Goal: Answer question/provide support: Share knowledge or assist other users

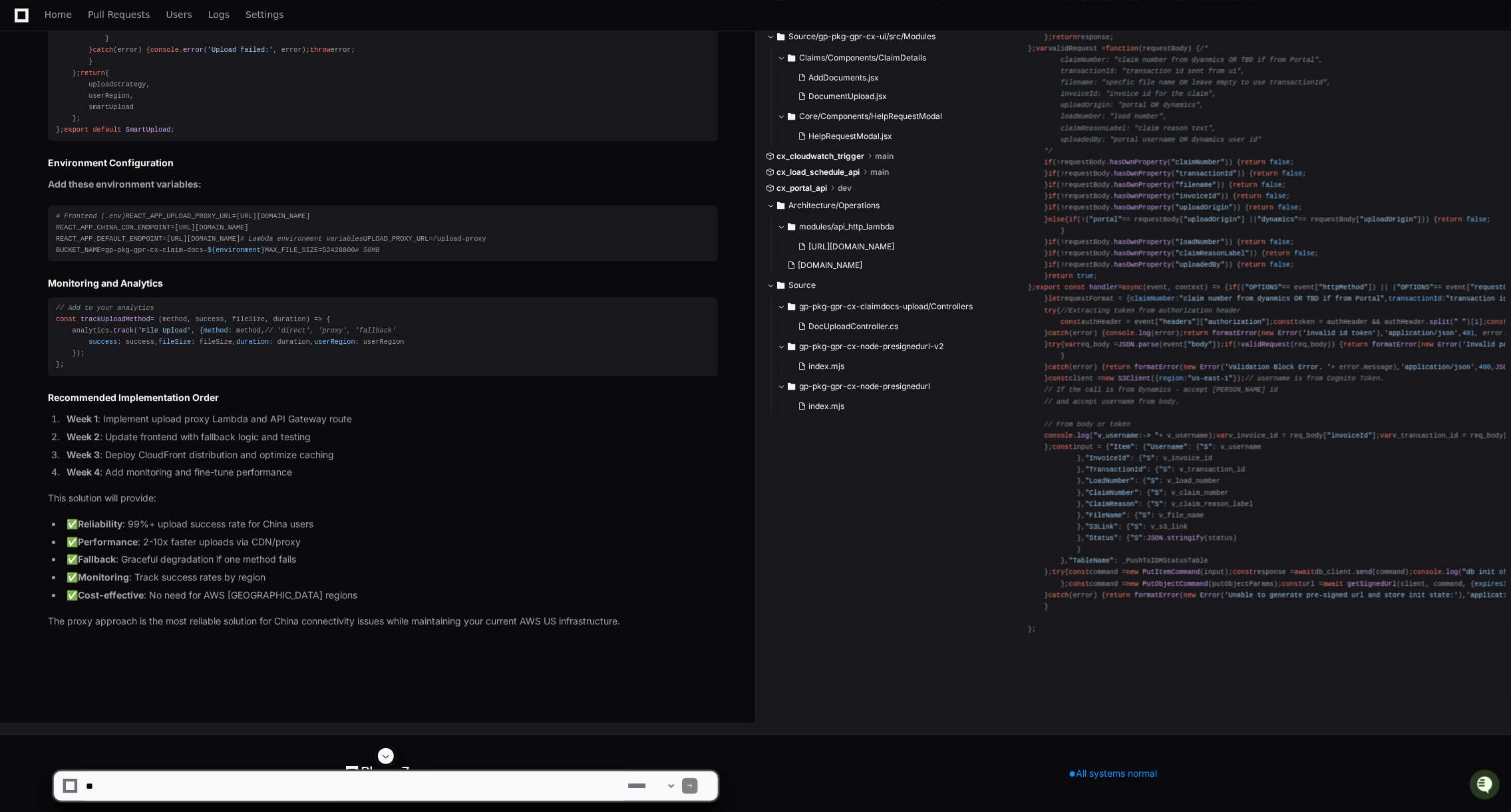
scroll to position [9731, 0]
click at [168, 782] on textarea at bounding box center [354, 786] width 542 height 29
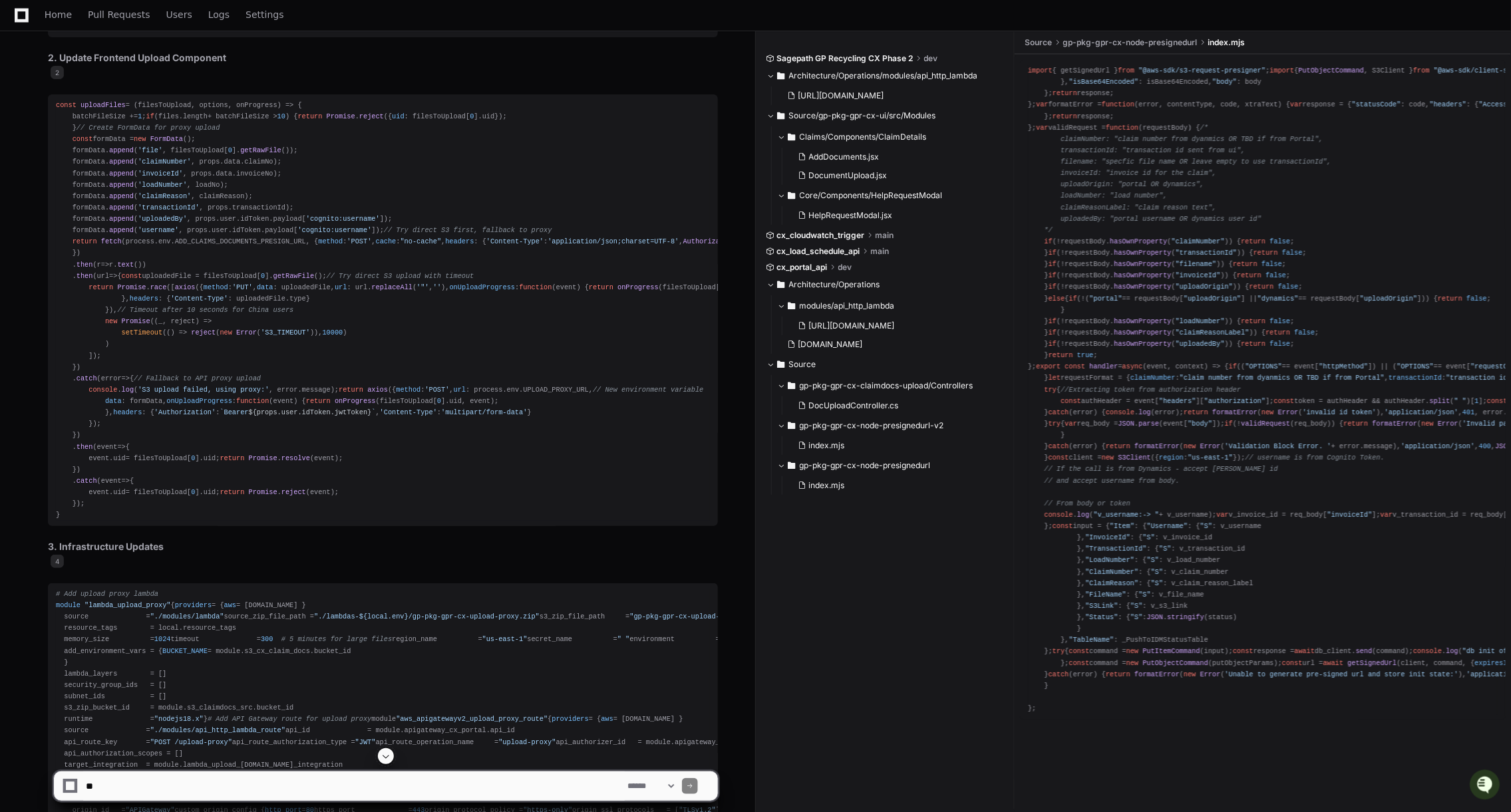
scroll to position [4876, 0]
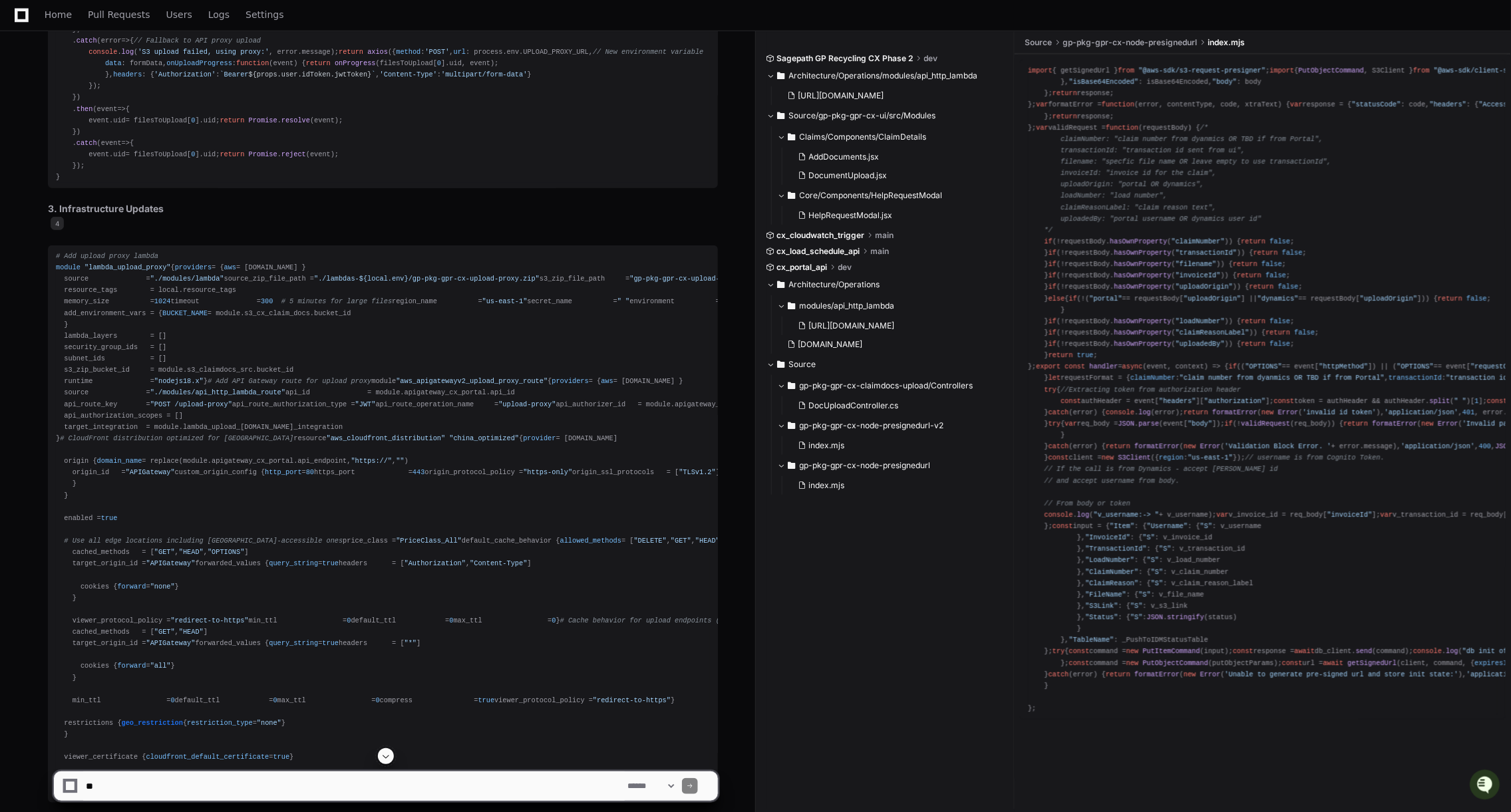
click at [200, 779] on textarea at bounding box center [354, 786] width 542 height 29
type textarea "**********"
paste textarea "**********"
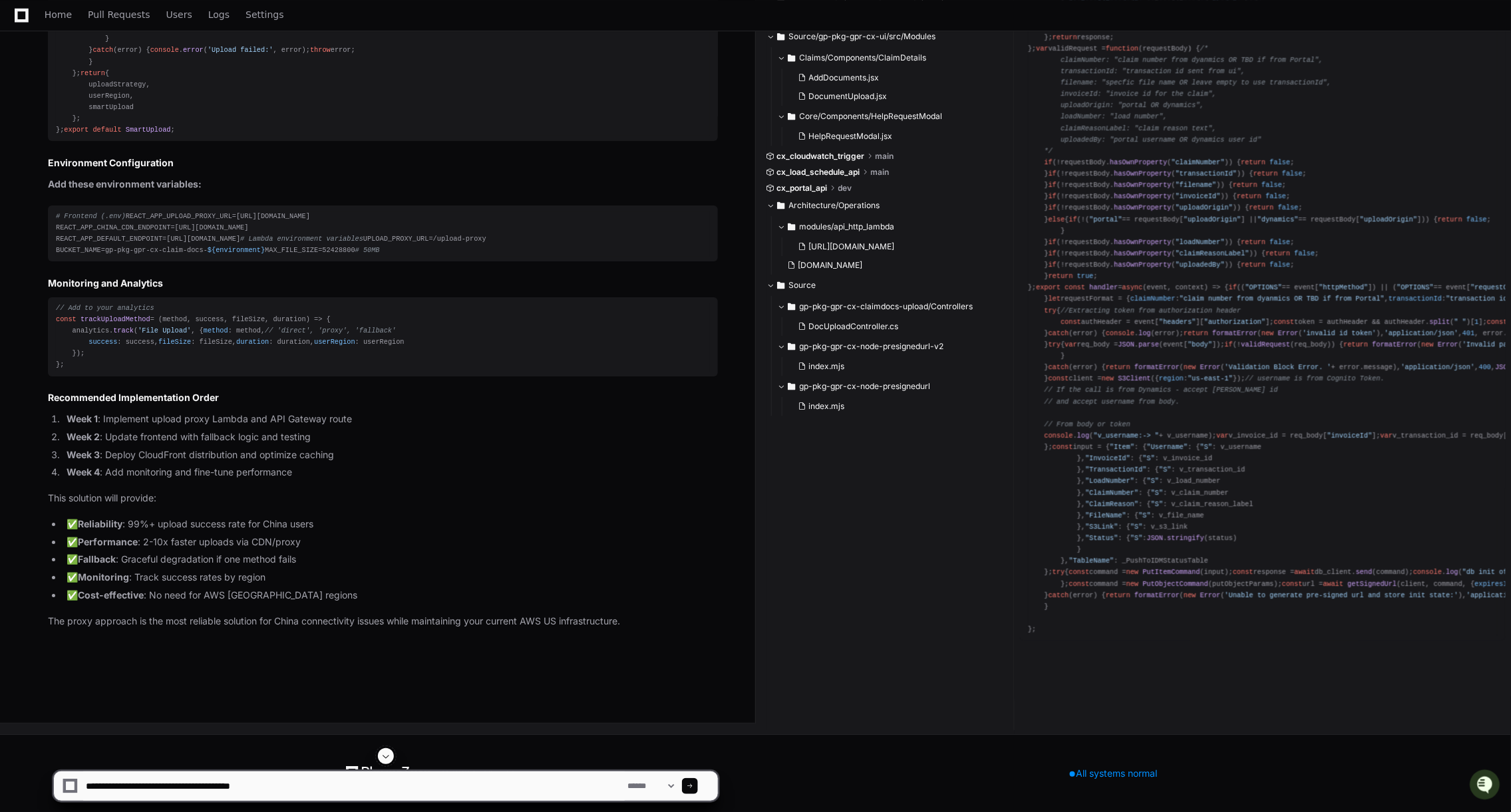
scroll to position [8938, 0]
type textarea "**********"
drag, startPoint x: 280, startPoint y: 789, endPoint x: 2, endPoint y: 785, distance: 278.0
click at [2, 785] on div "**********" at bounding box center [756, 780] width 1511 height 64
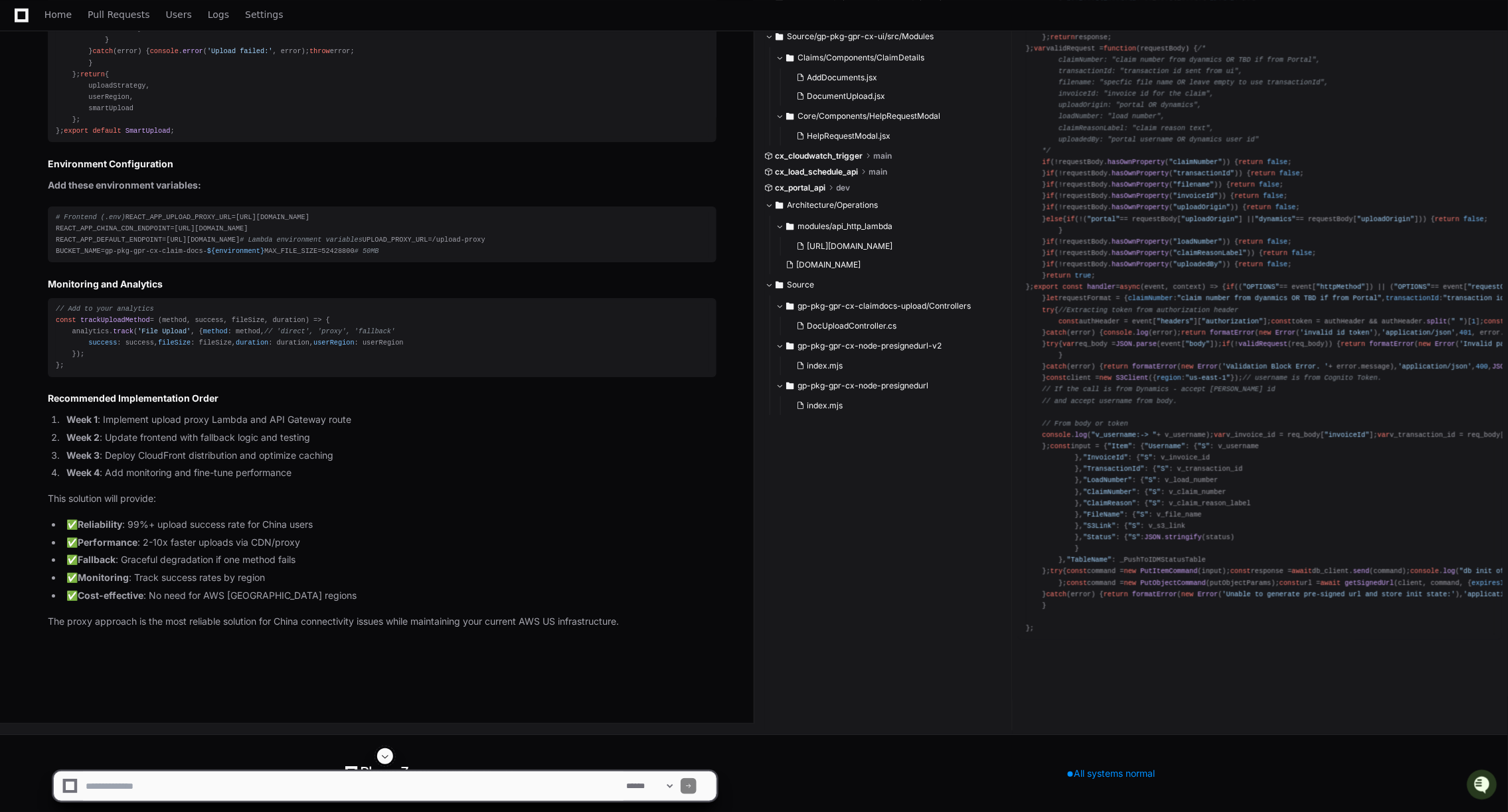
scroll to position [7051, 0]
click at [45, 11] on span "Home" at bounding box center [58, 15] width 27 height 8
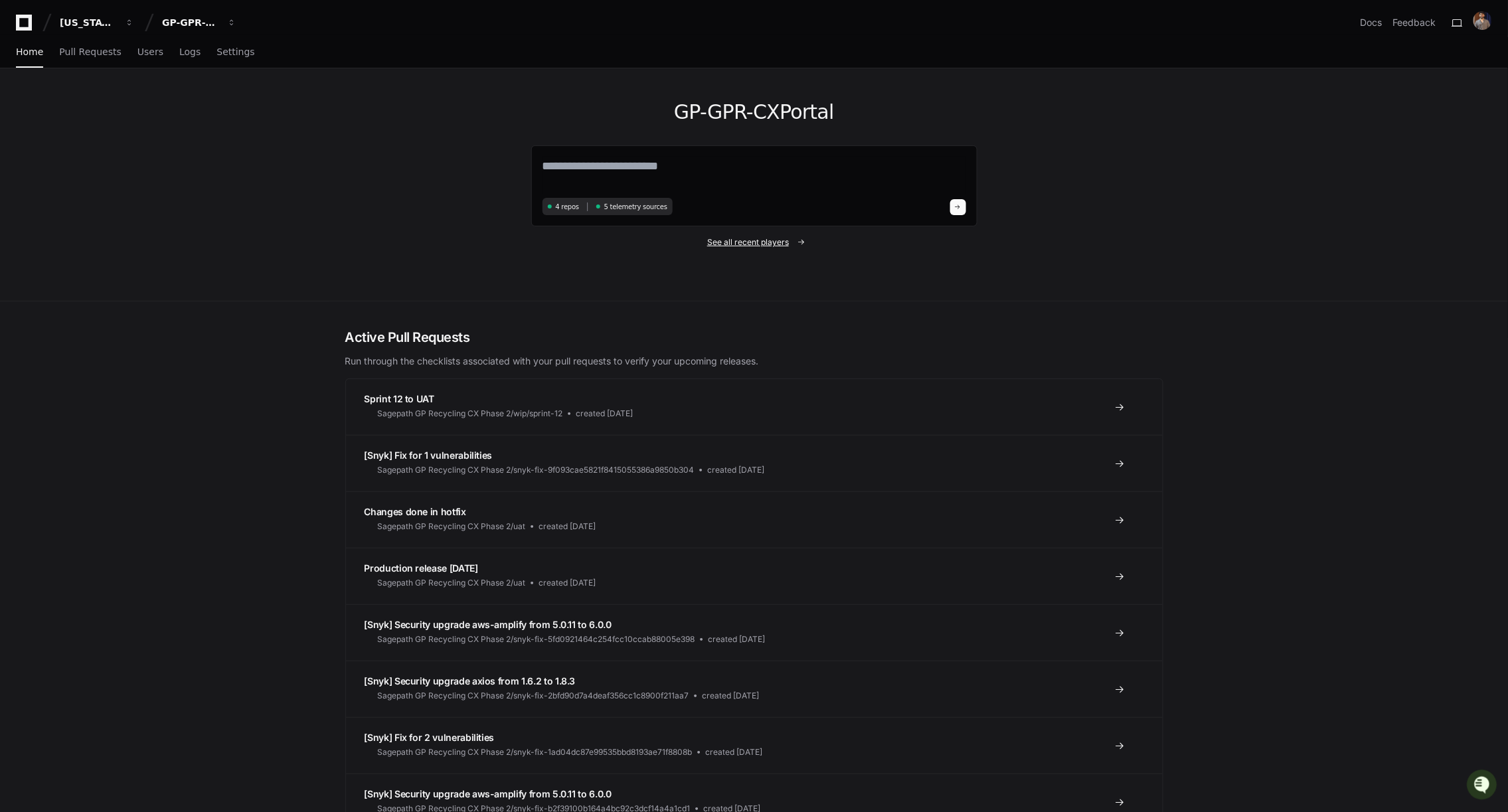
click at [732, 242] on span "See all recent players" at bounding box center [748, 242] width 82 height 11
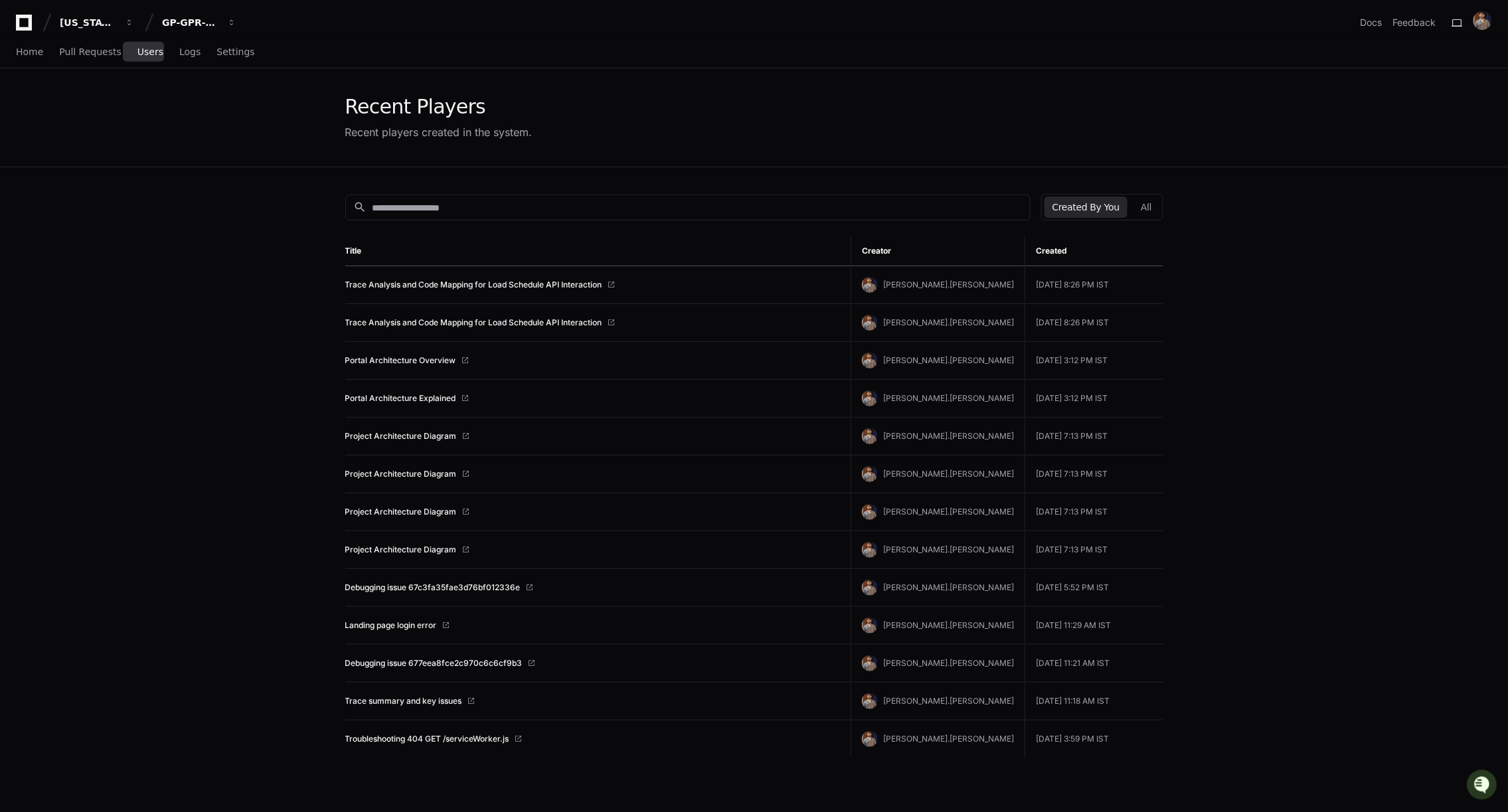
click at [140, 51] on span "Users" at bounding box center [150, 52] width 26 height 8
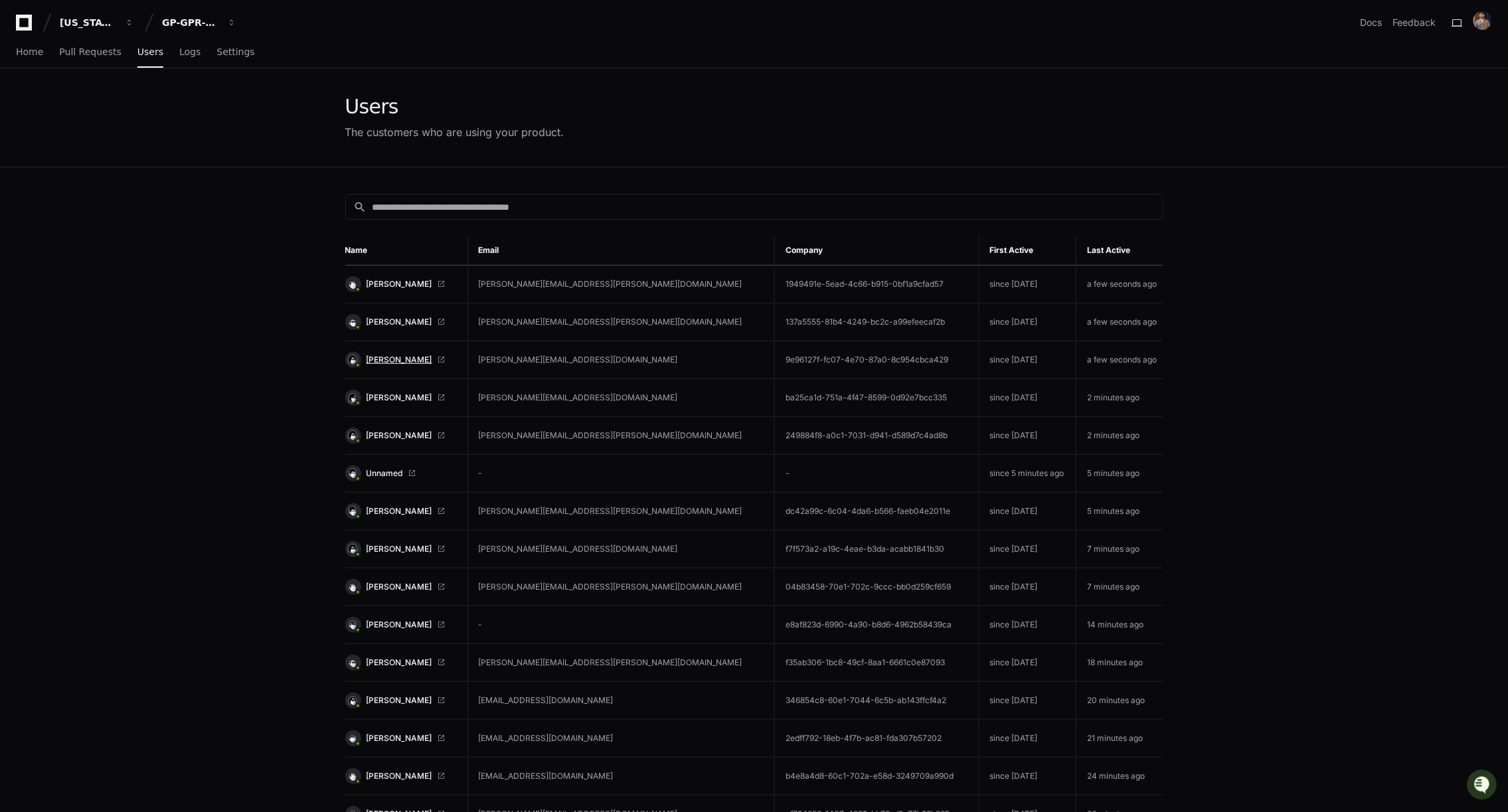
click at [392, 359] on span "[PERSON_NAME]" at bounding box center [399, 360] width 66 height 11
click at [86, 60] on link "Pull Requests" at bounding box center [90, 53] width 62 height 31
click at [138, 57] on link "Users" at bounding box center [150, 53] width 26 height 31
click at [213, 28] on div "GP-GPR-CXPortal" at bounding box center [190, 23] width 57 height 13
click at [209, 125] on span "GP-GPR-CXPortal" at bounding box center [227, 124] width 89 height 16
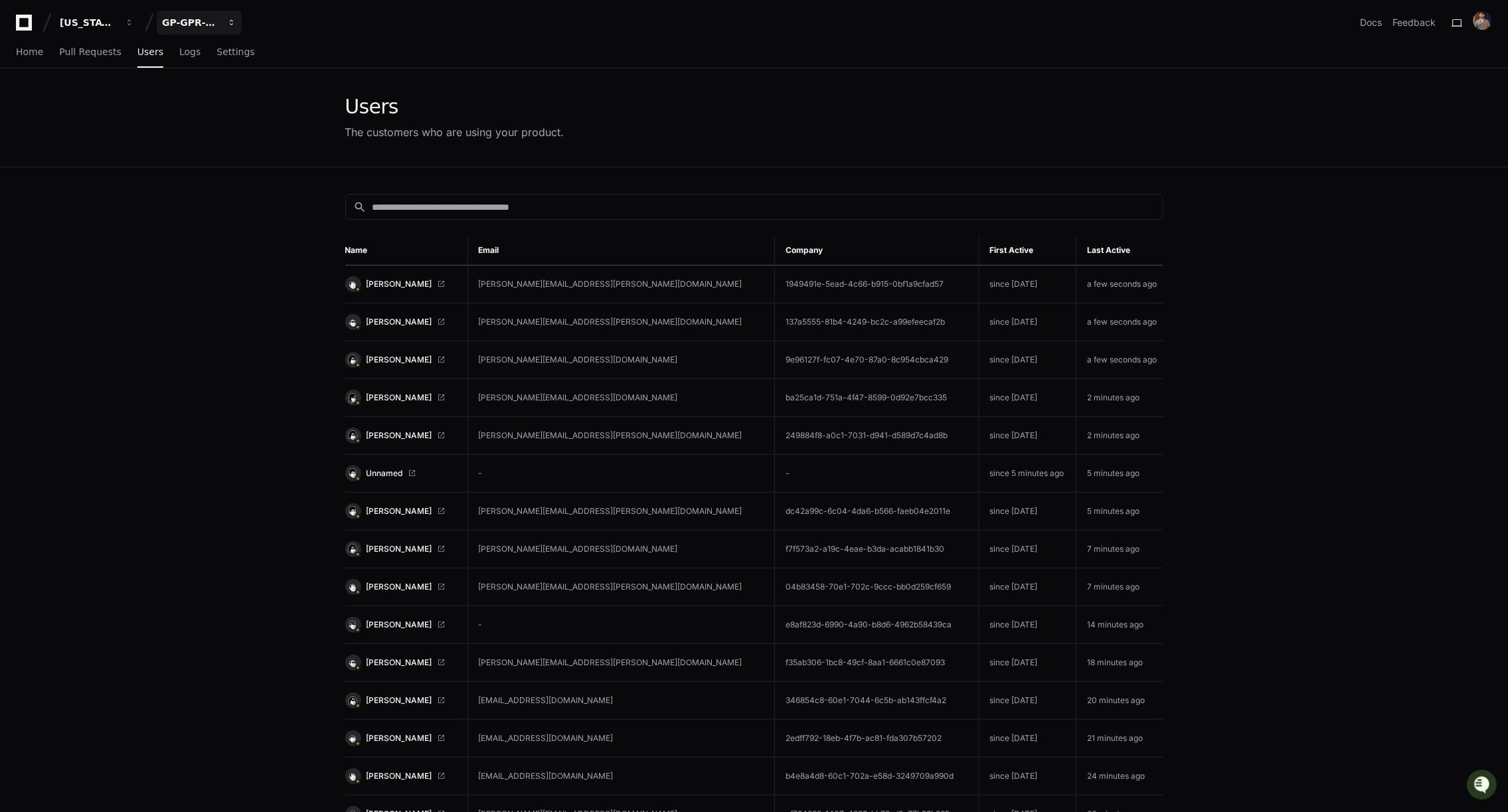
click at [200, 23] on div "GP-GPR-CXPortal" at bounding box center [190, 23] width 57 height 13
click at [557, 122] on div "Users The customers who are using your product." at bounding box center [455, 117] width 219 height 45
click at [88, 55] on span "Pull Requests" at bounding box center [90, 52] width 62 height 8
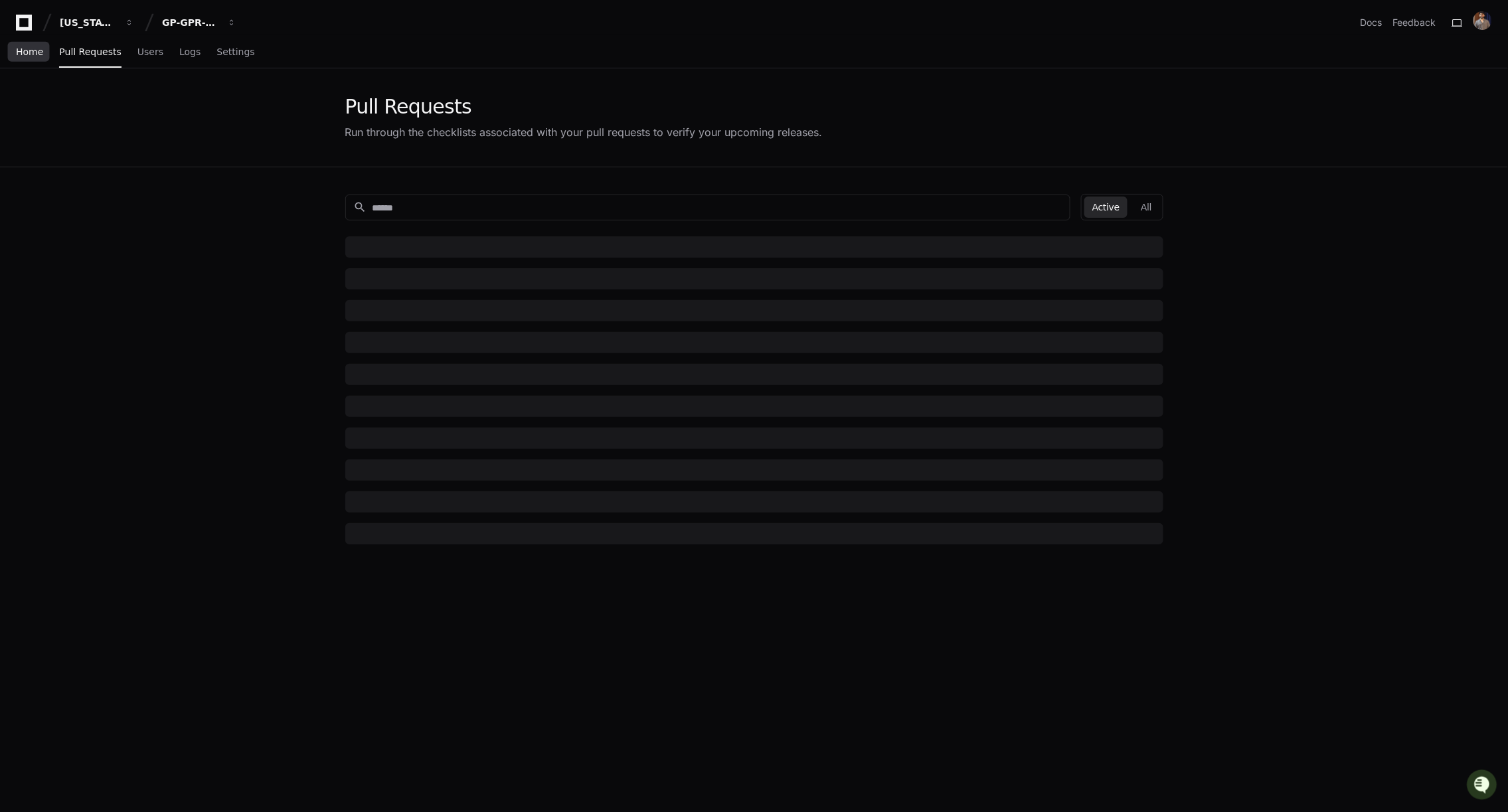
click at [16, 60] on link "Home" at bounding box center [29, 53] width 27 height 31
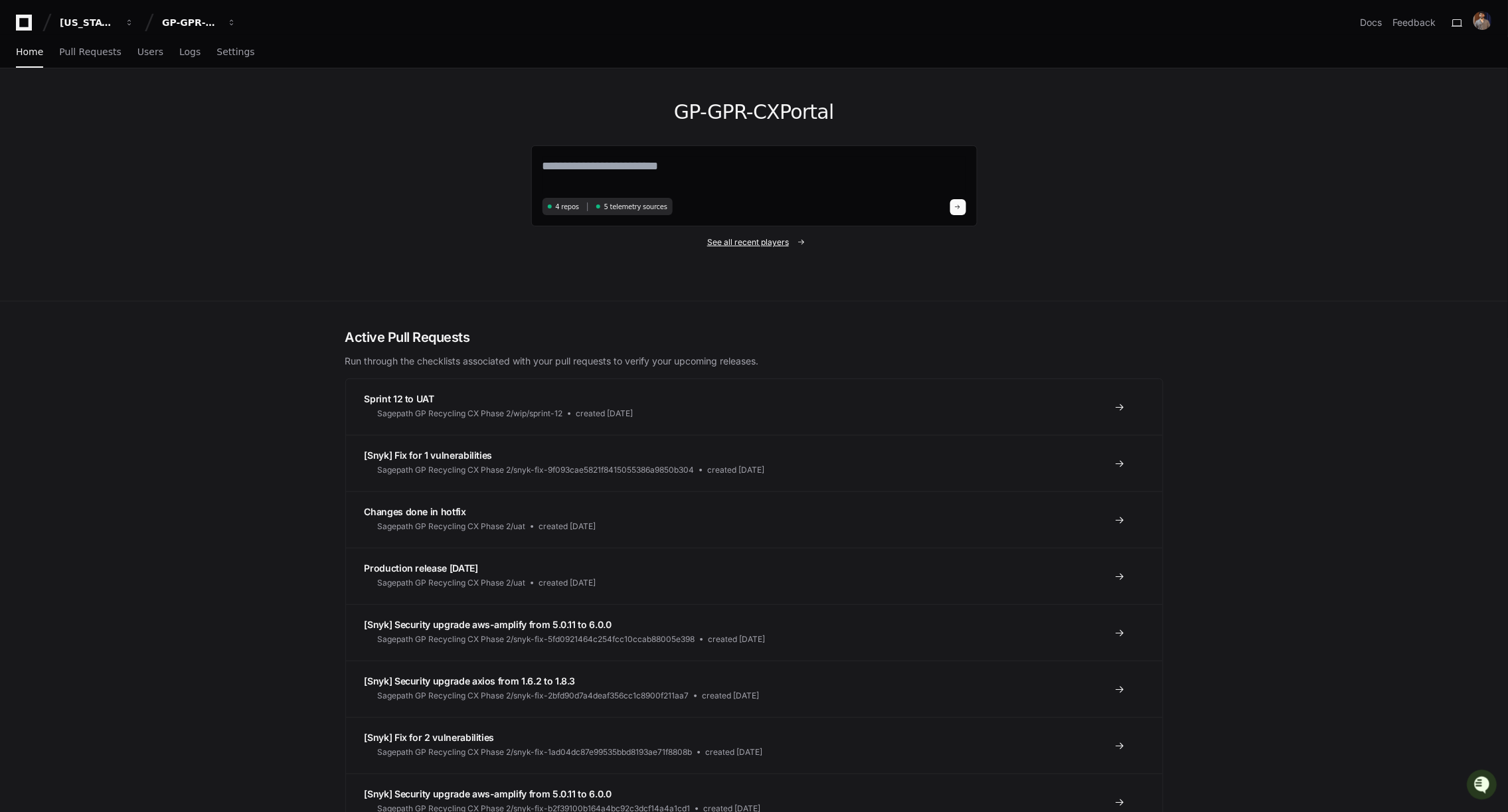
click at [763, 241] on span "See all recent players" at bounding box center [748, 242] width 82 height 11
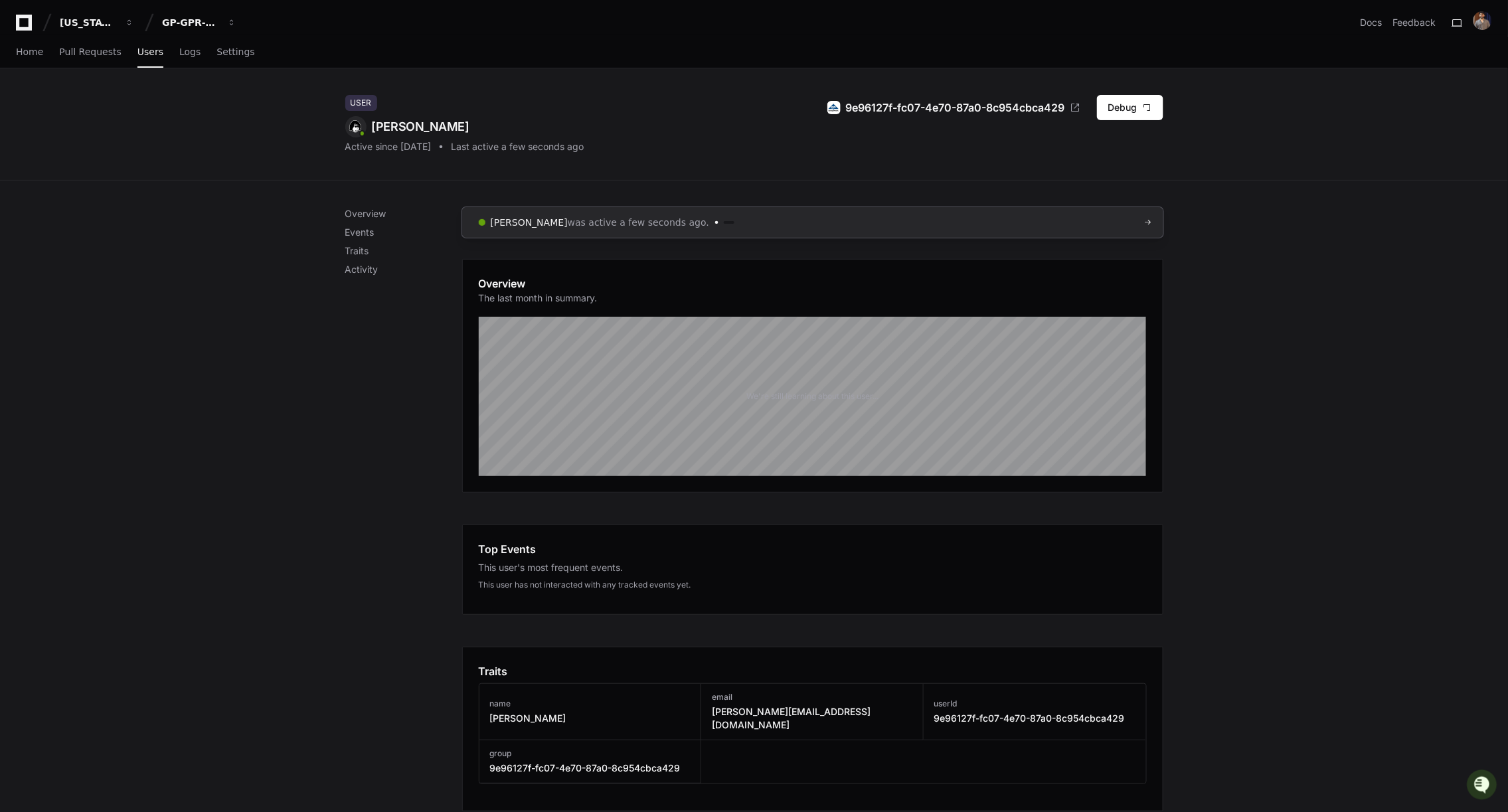
click at [777, 223] on link "Chris Kennedy was active a few seconds ago." at bounding box center [813, 223] width 701 height 31
